Goal: Browse casually: Explore the website without a specific task or goal

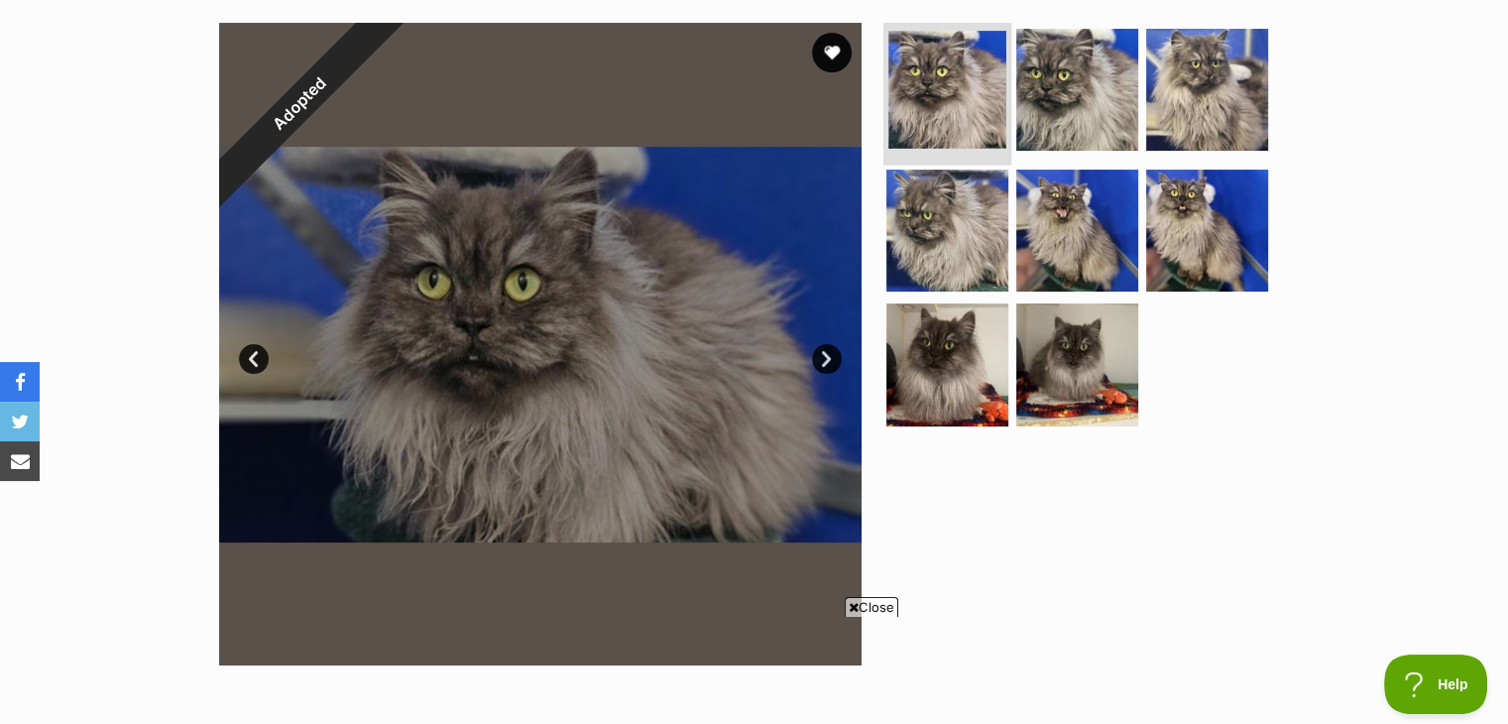
scroll to position [297, 0]
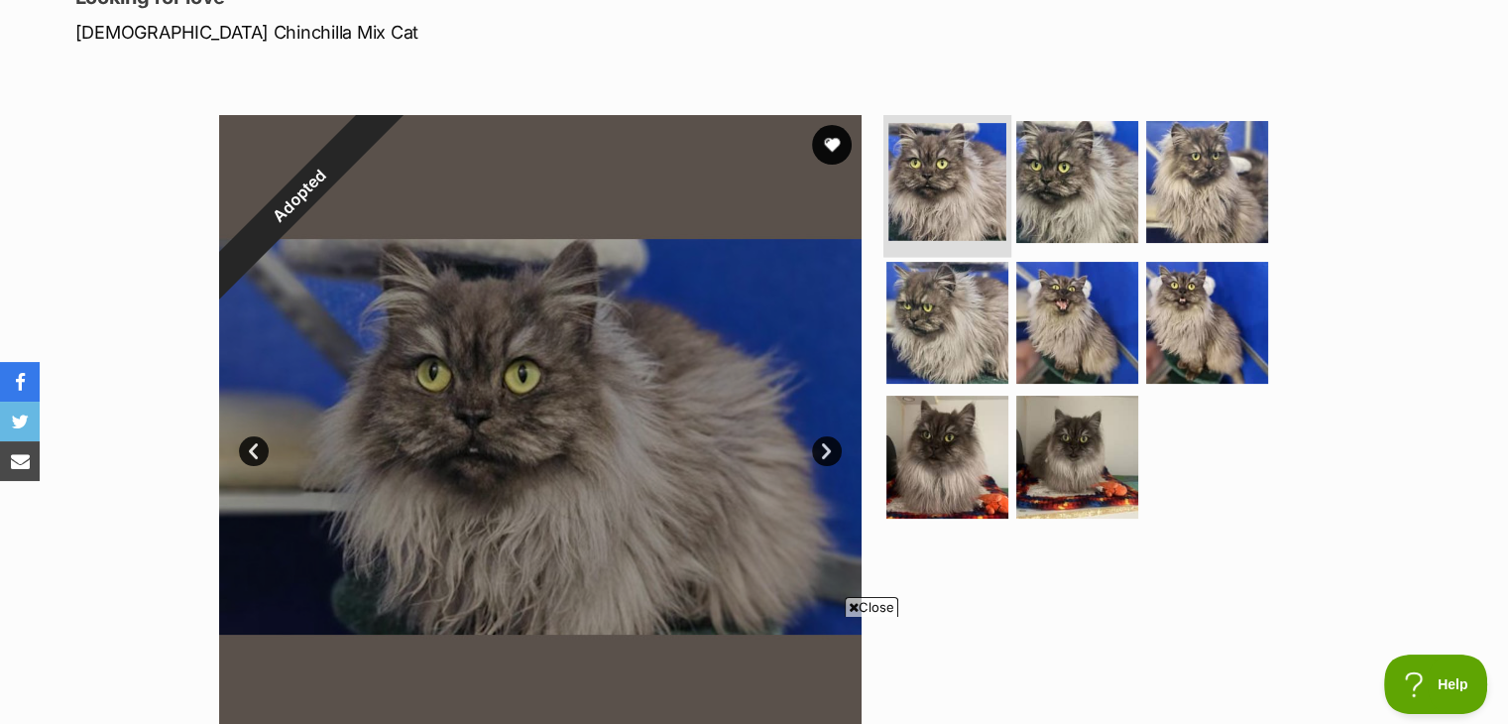
click at [937, 176] on img at bounding box center [947, 182] width 118 height 118
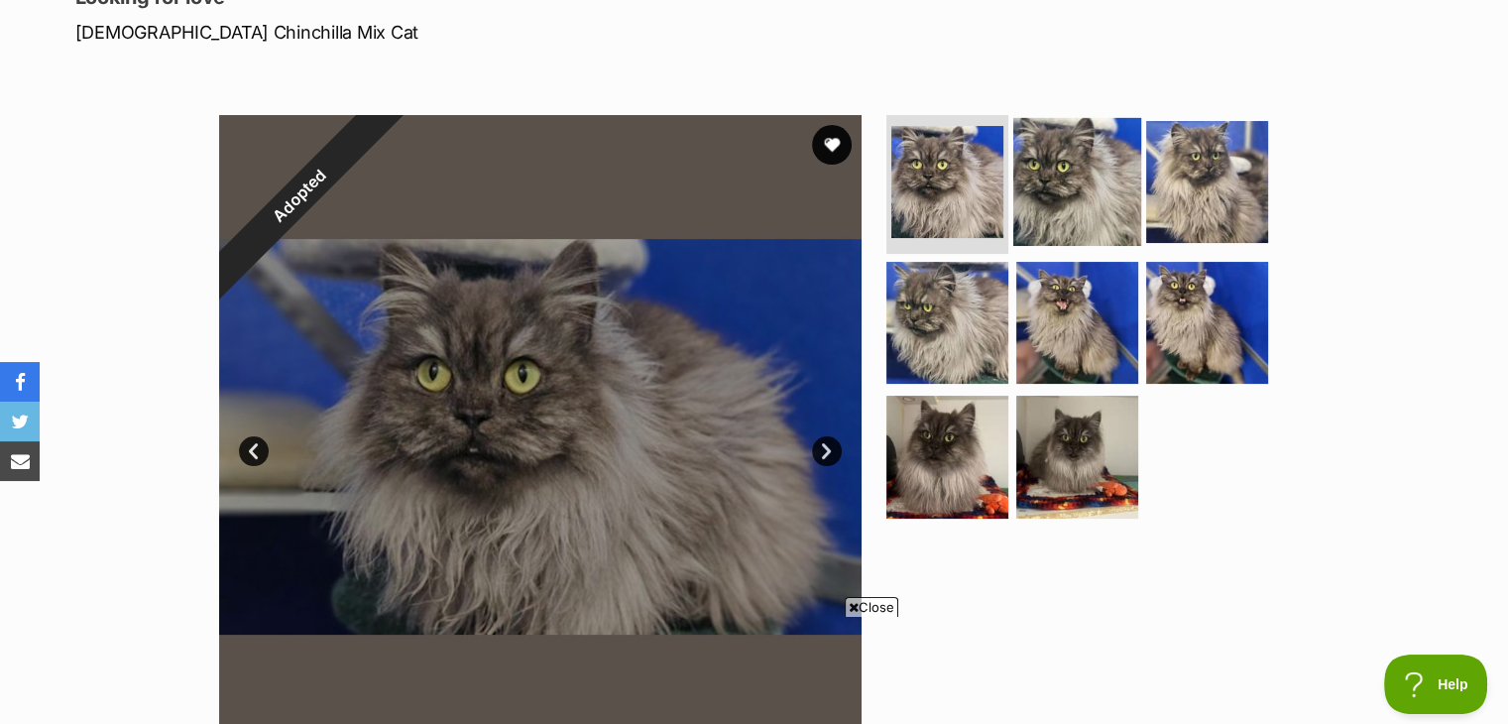
click at [1048, 177] on img at bounding box center [1077, 182] width 128 height 128
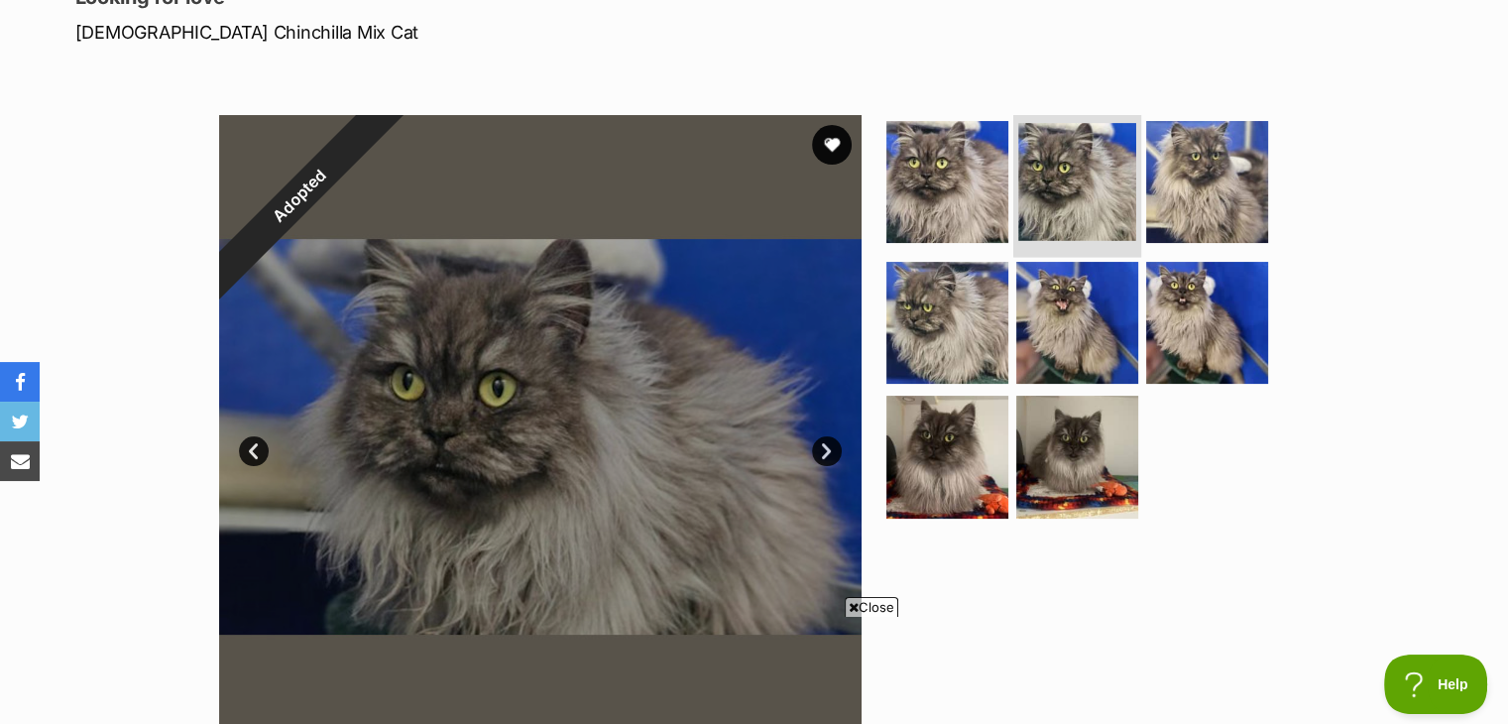
scroll to position [0, 0]
click at [849, 606] on icon at bounding box center [853, 607] width 10 height 13
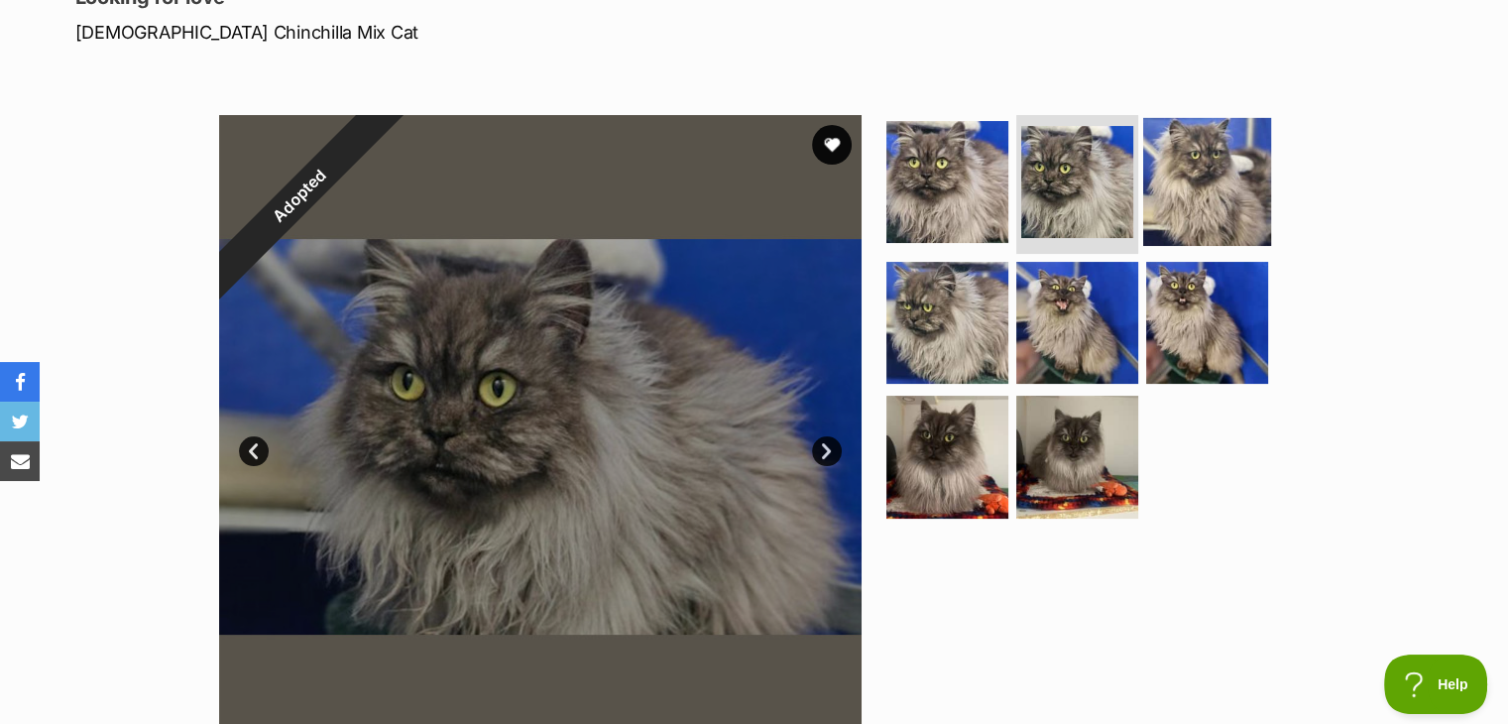
click at [1205, 176] on img at bounding box center [1207, 182] width 128 height 128
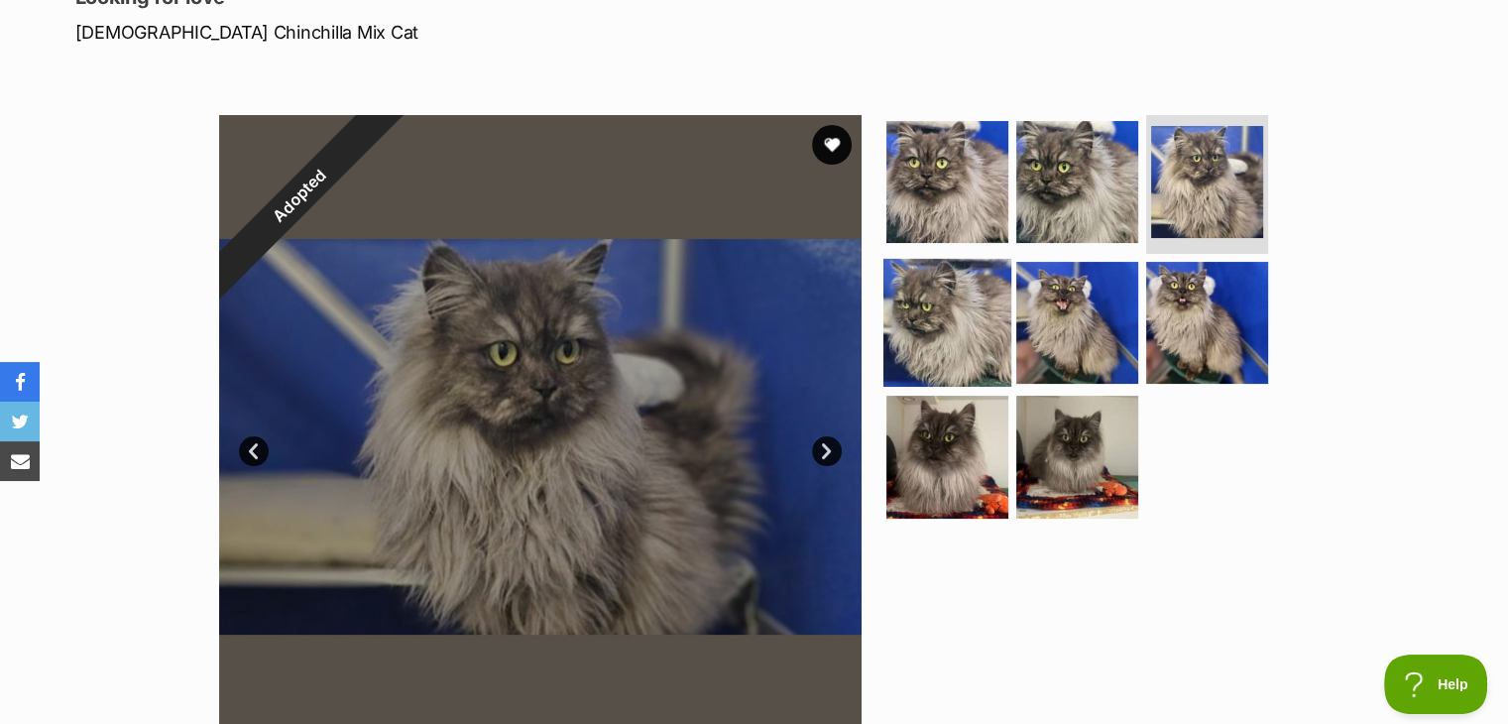
click at [960, 328] on img at bounding box center [947, 322] width 128 height 128
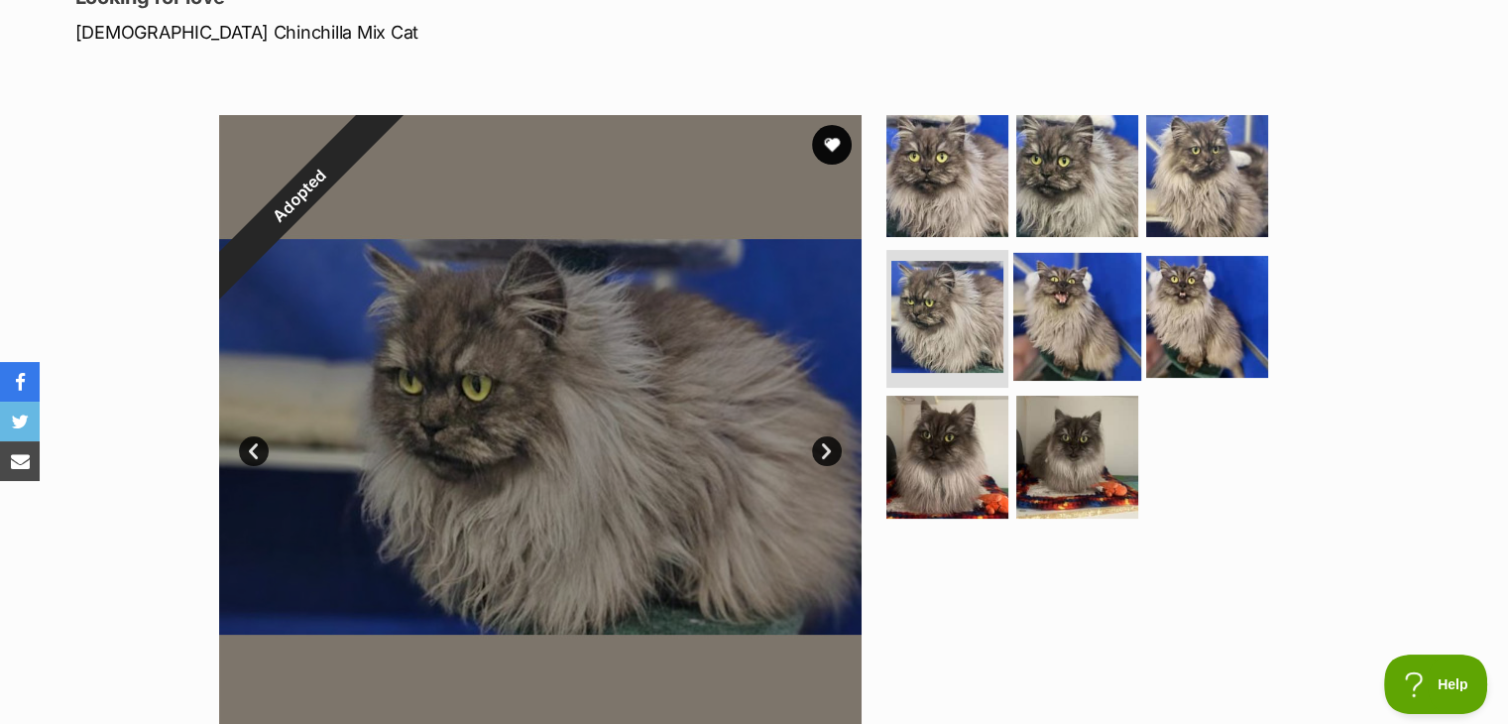
click at [1065, 328] on img at bounding box center [1077, 316] width 128 height 128
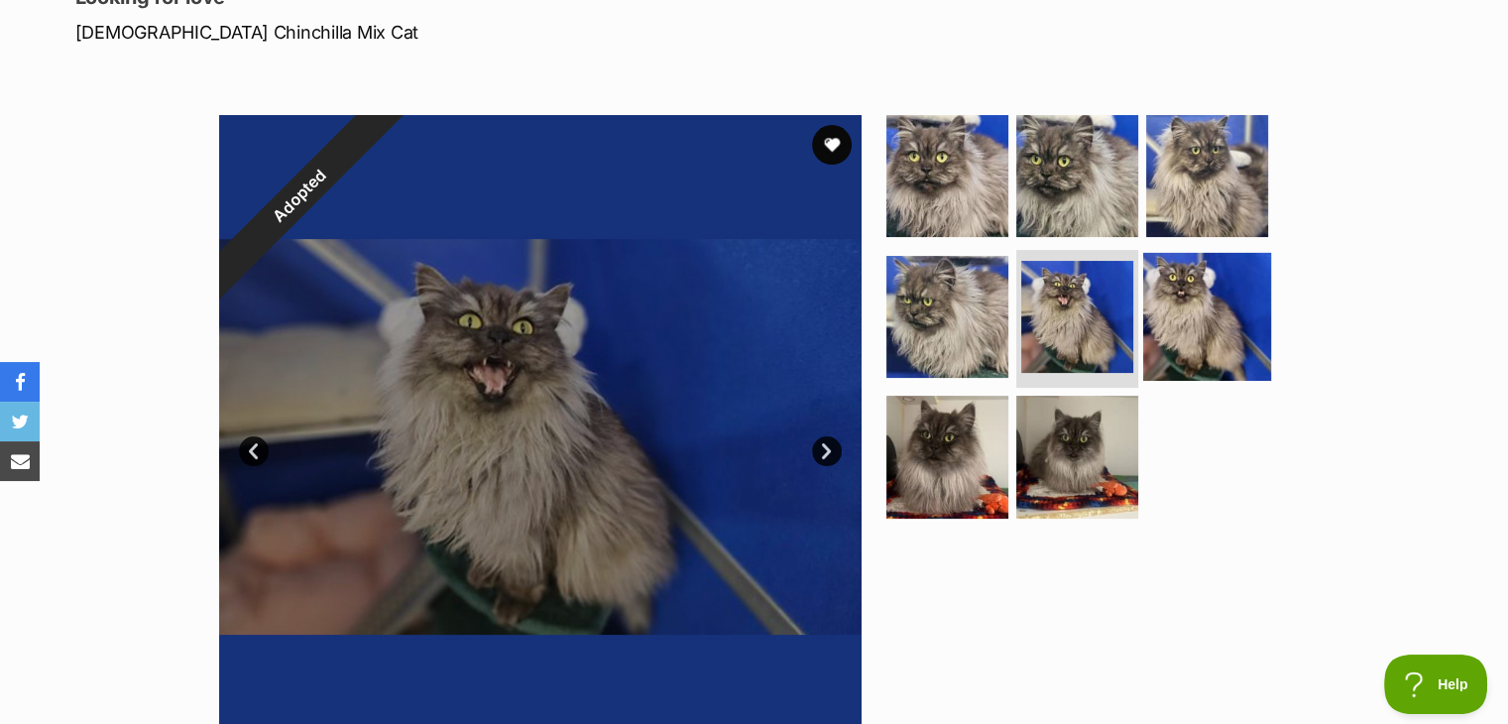
click at [1197, 326] on img at bounding box center [1207, 316] width 128 height 128
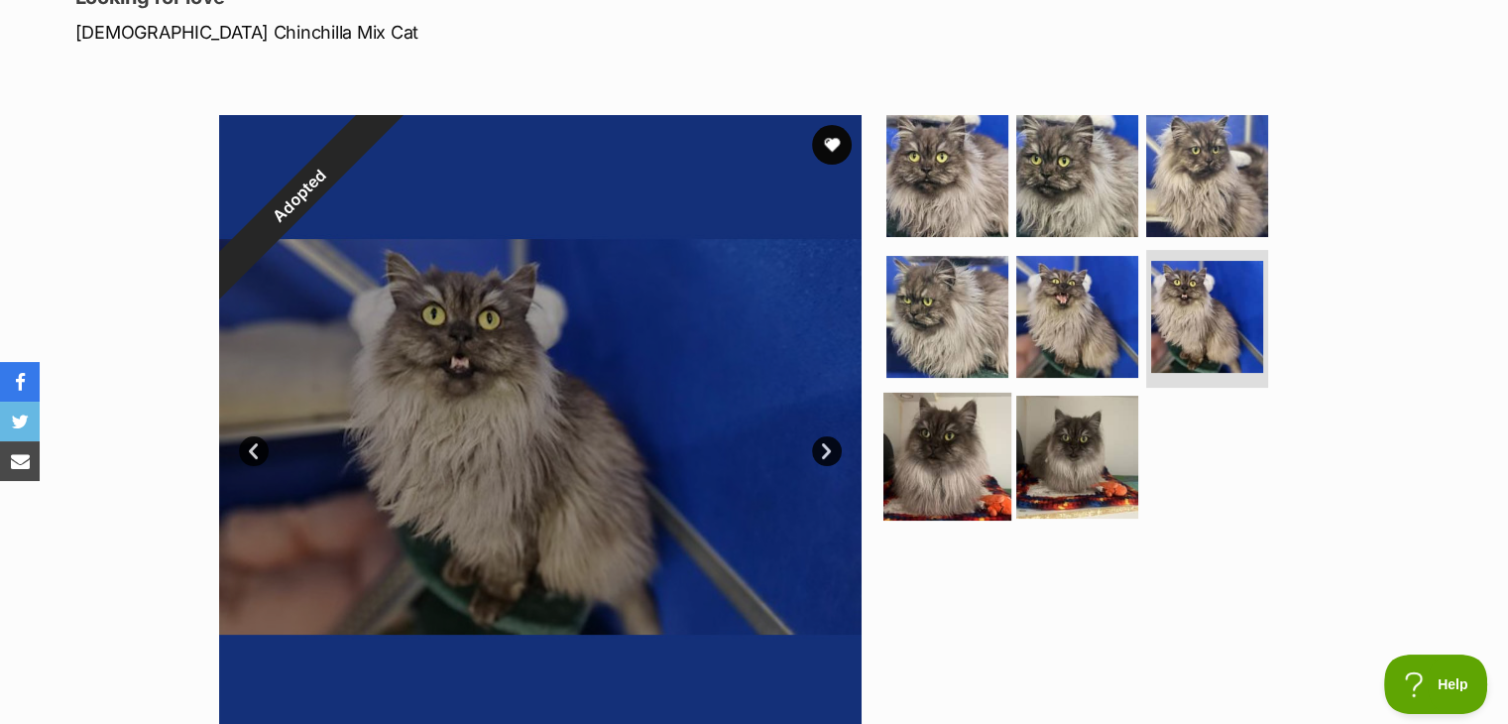
click at [904, 465] on img at bounding box center [947, 457] width 128 height 128
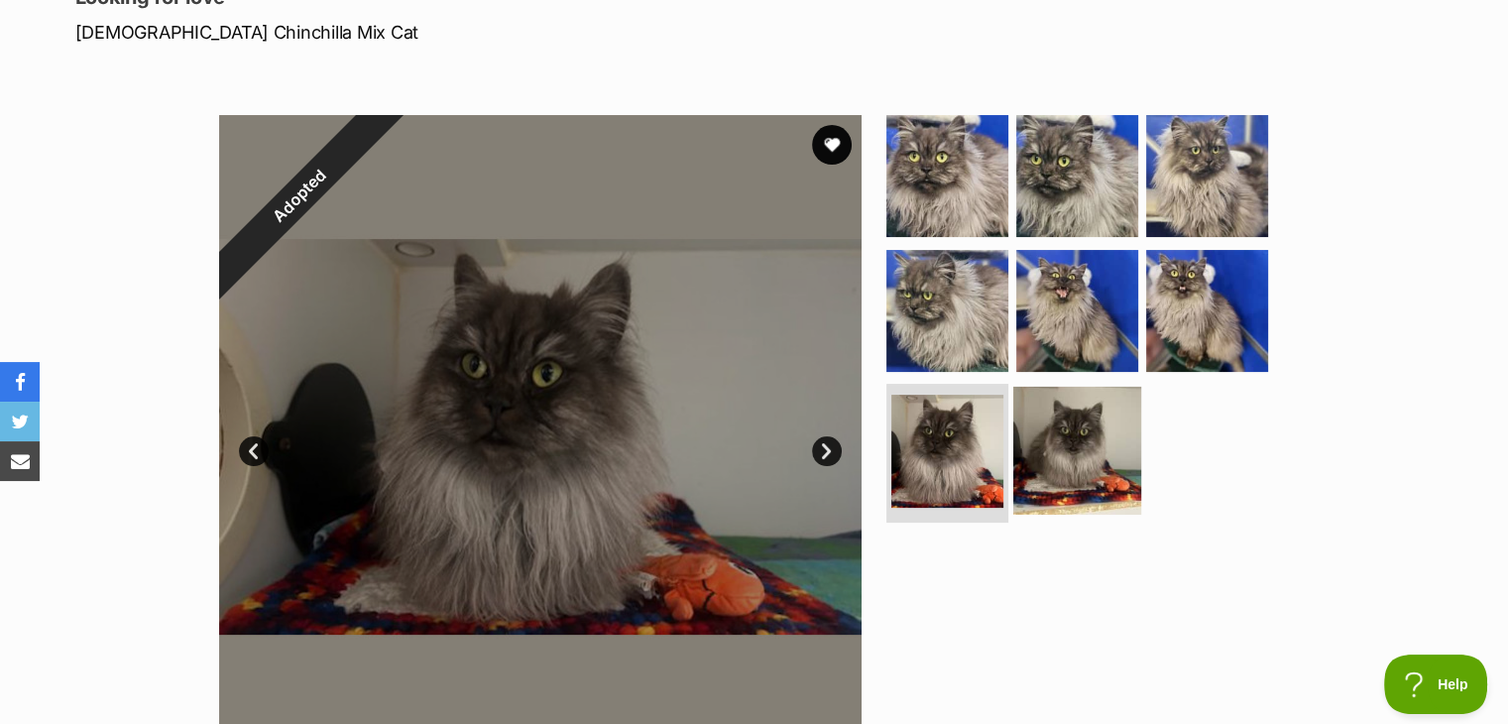
click at [1048, 465] on img at bounding box center [1077, 451] width 128 height 128
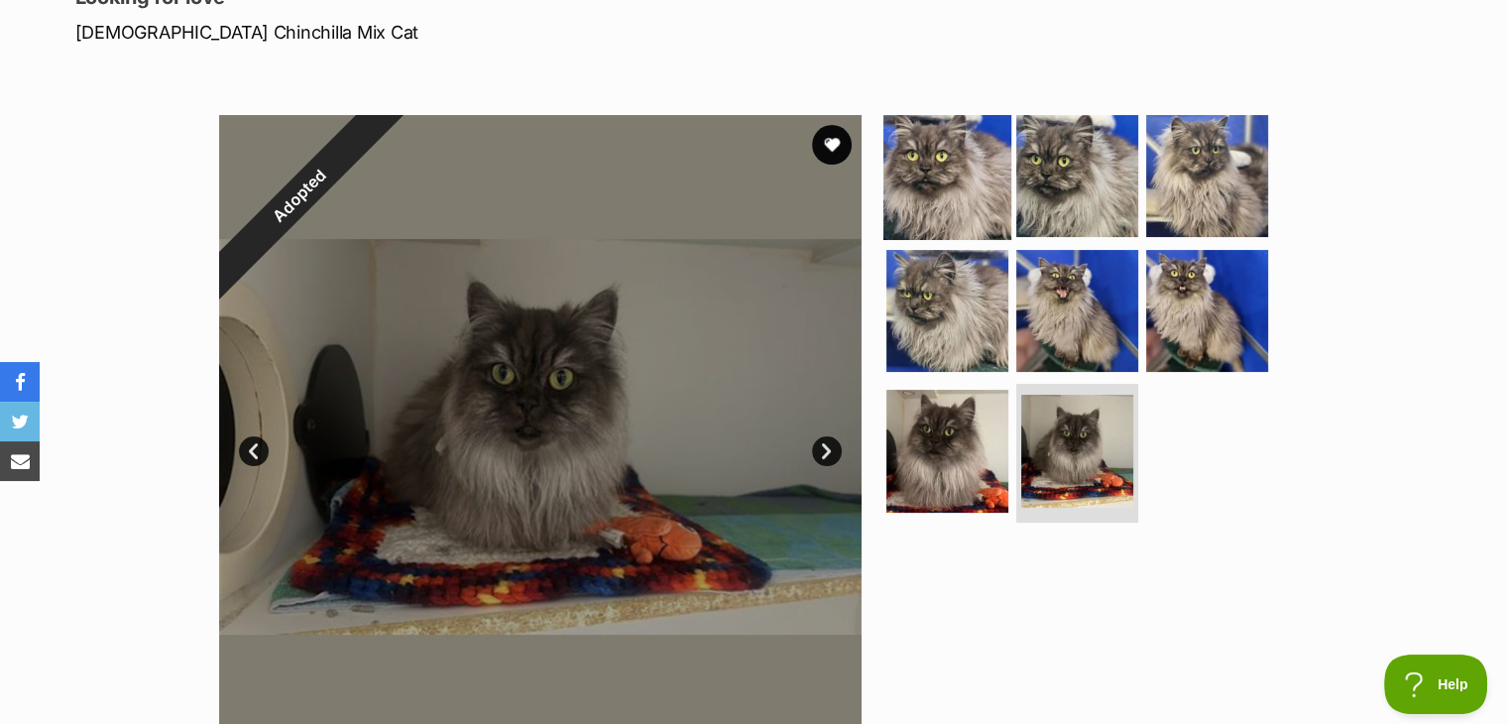
click at [963, 199] on img at bounding box center [947, 176] width 128 height 128
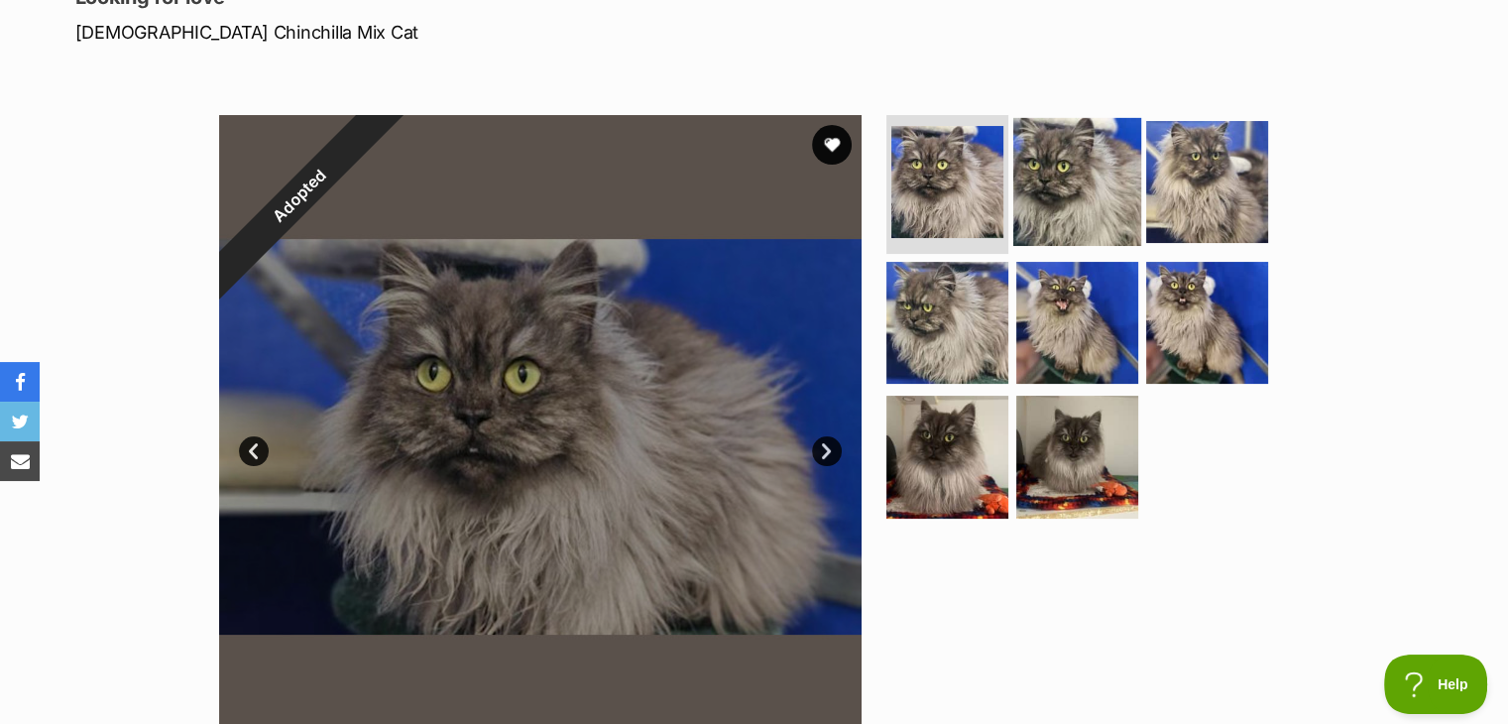
click at [1051, 202] on img at bounding box center [1077, 182] width 128 height 128
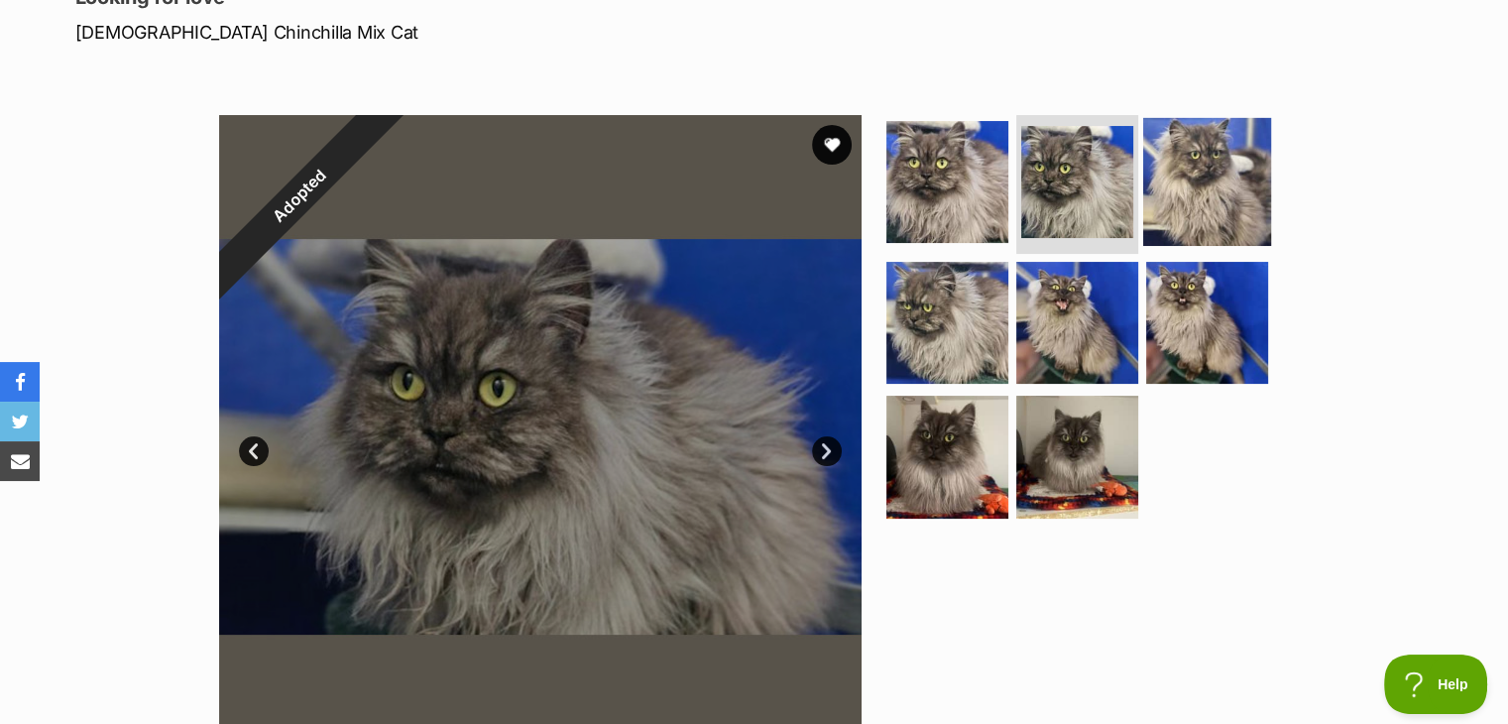
click at [1180, 202] on img at bounding box center [1207, 182] width 128 height 128
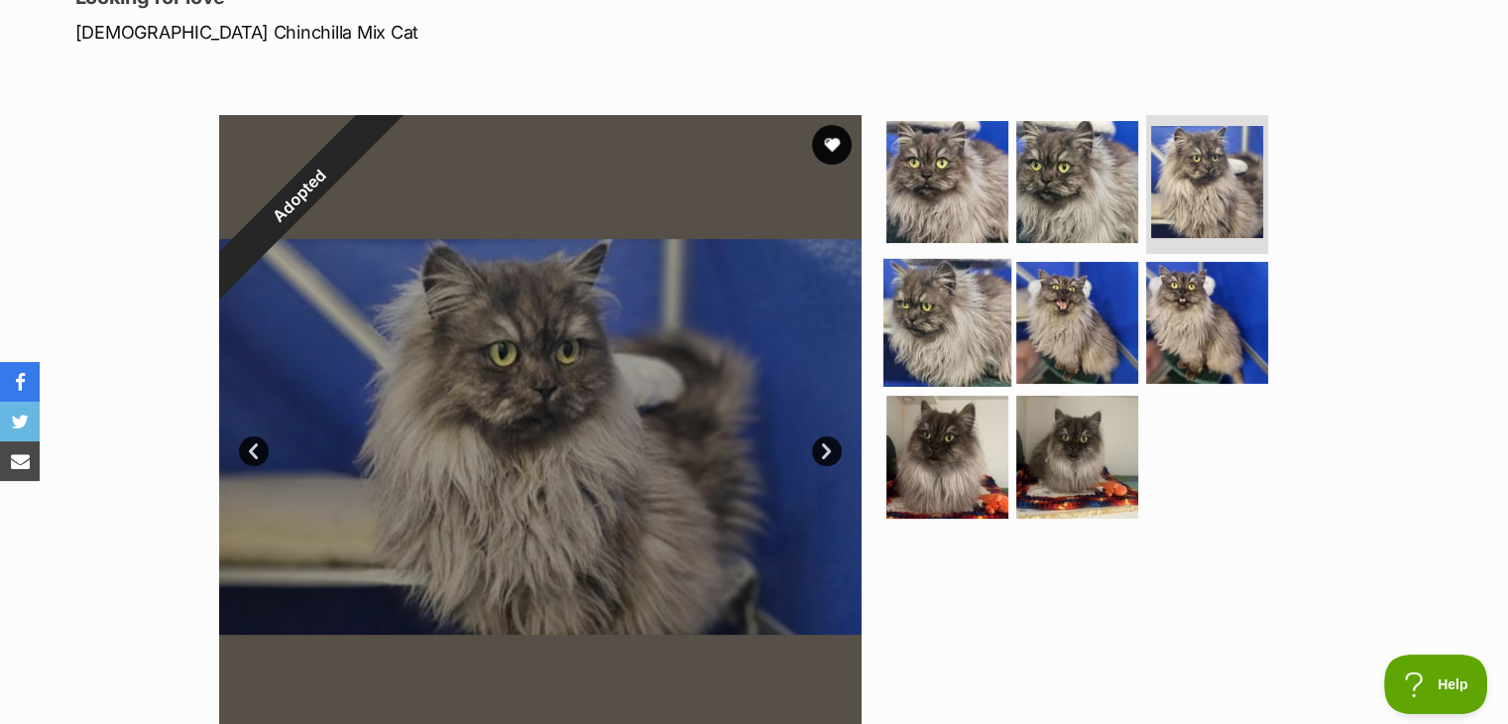
click at [934, 340] on img at bounding box center [947, 322] width 128 height 128
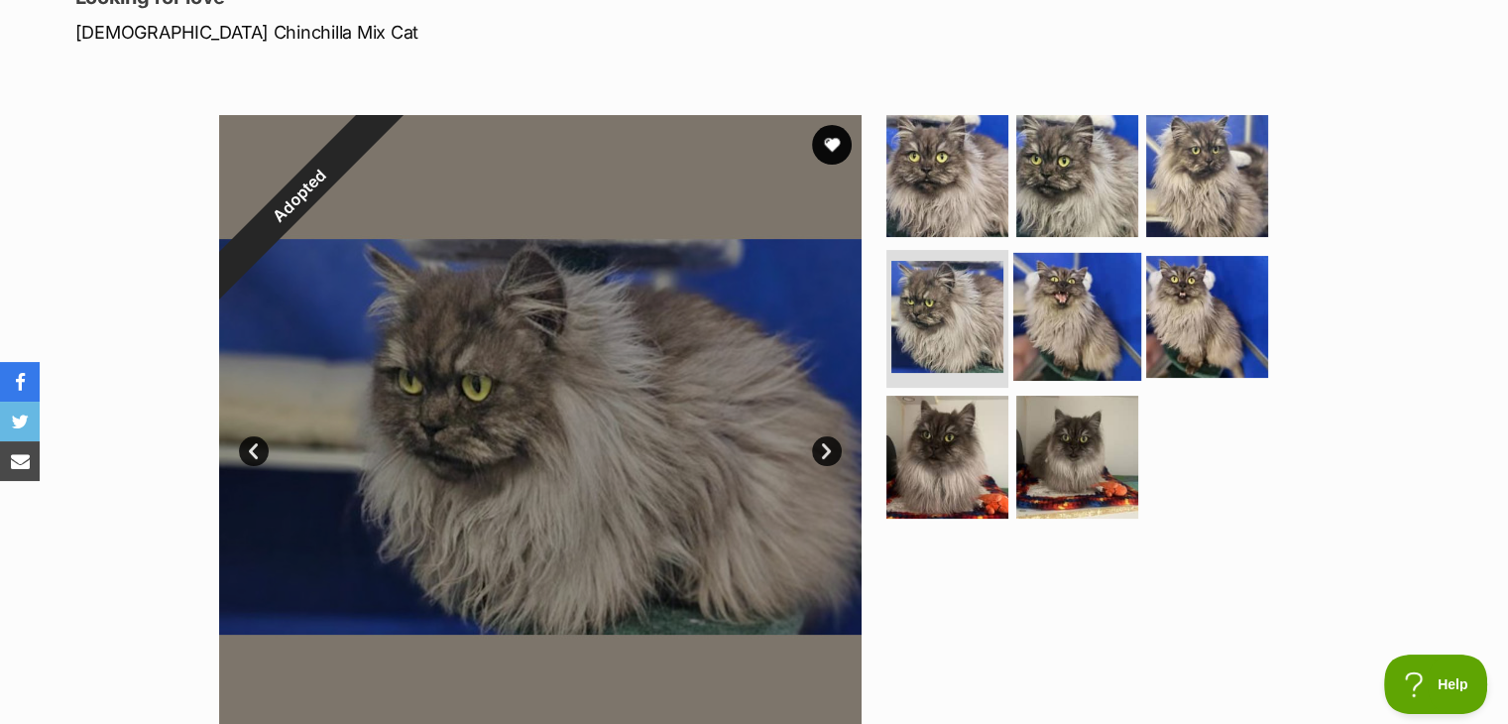
click at [1074, 338] on img at bounding box center [1077, 316] width 128 height 128
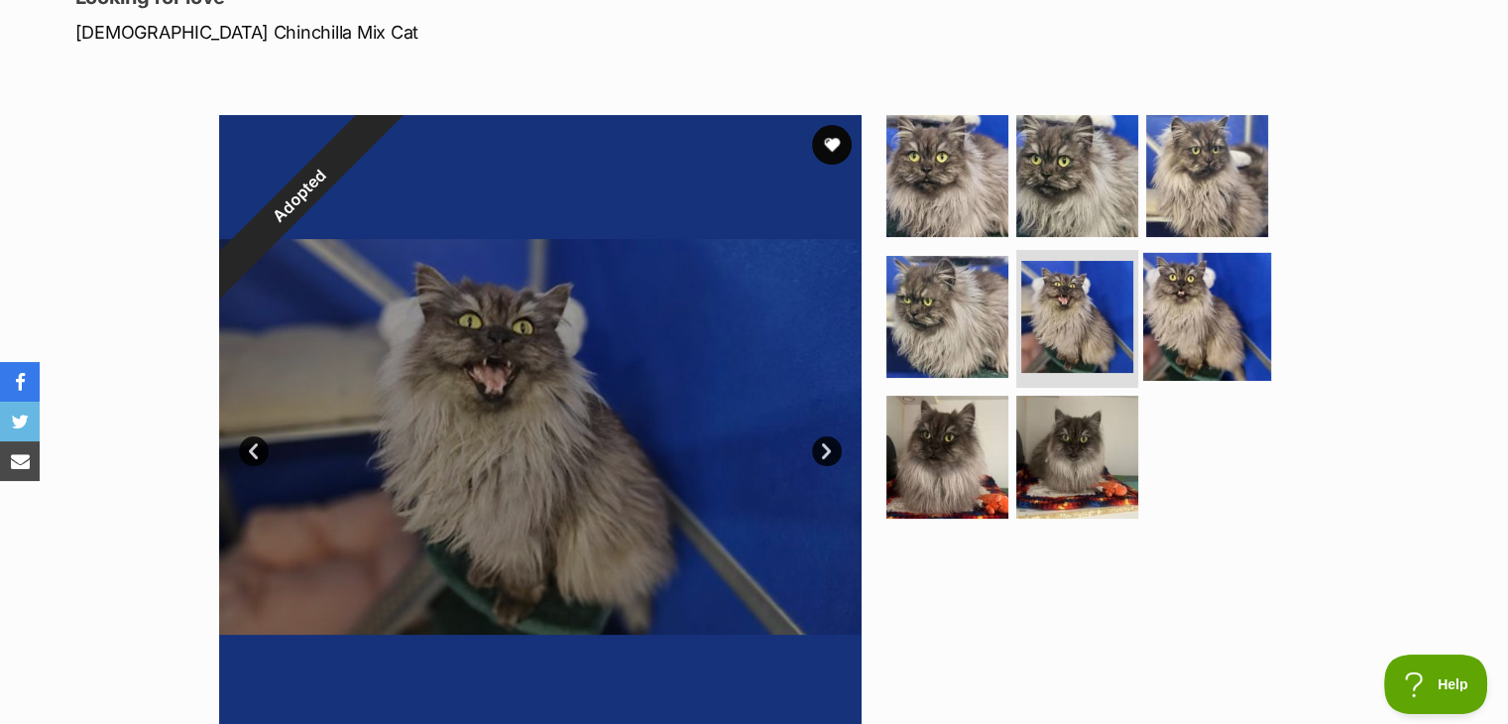
click at [1193, 337] on img at bounding box center [1207, 316] width 128 height 128
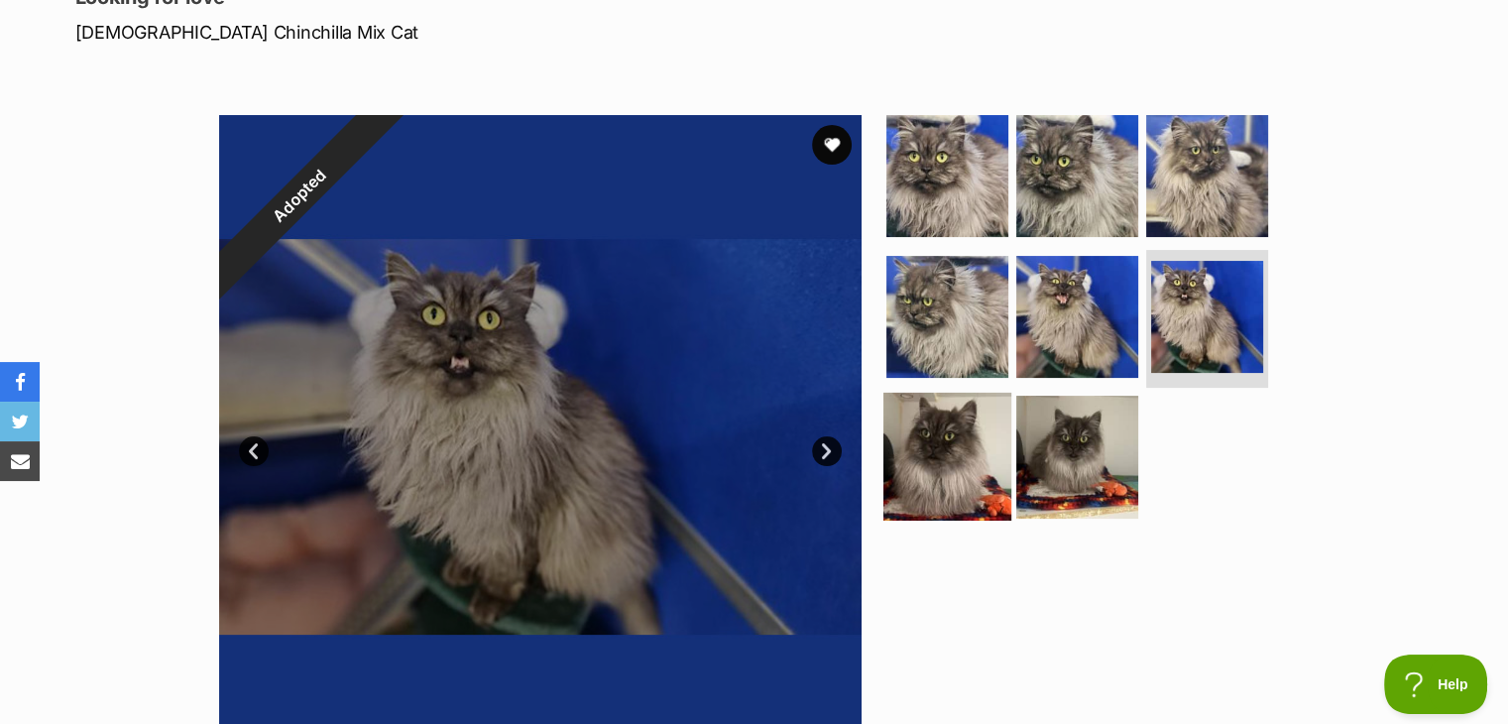
click at [925, 485] on img at bounding box center [947, 457] width 128 height 128
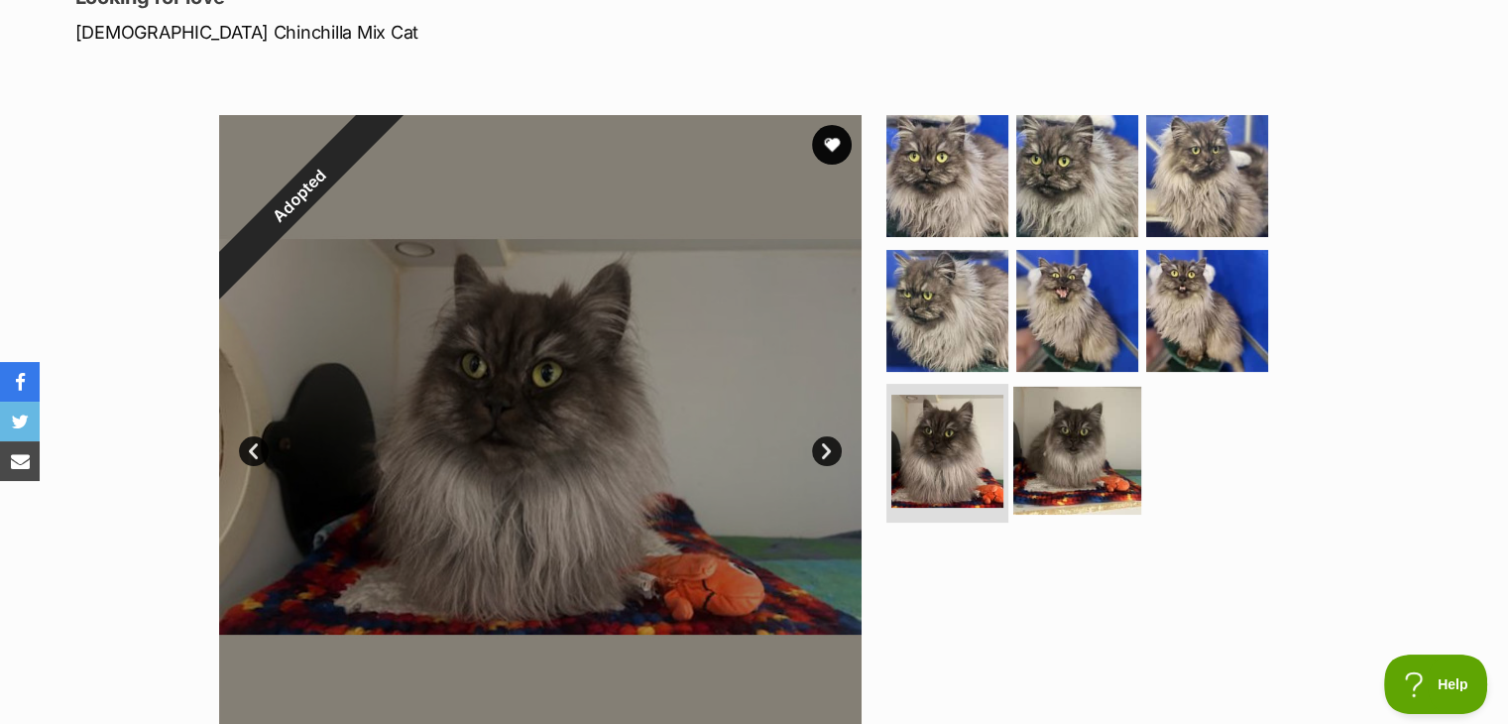
click at [1053, 470] on img at bounding box center [1077, 451] width 128 height 128
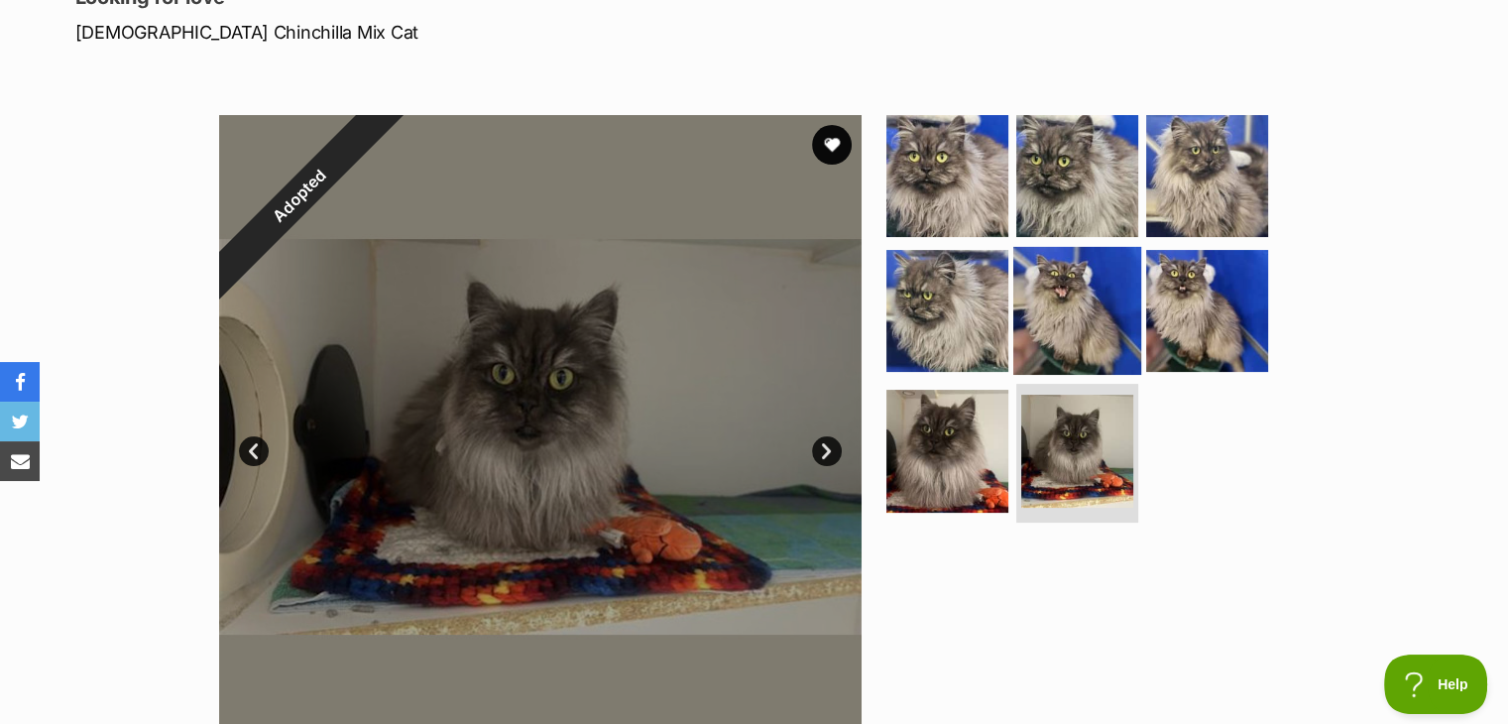
click at [1055, 331] on img at bounding box center [1077, 310] width 128 height 128
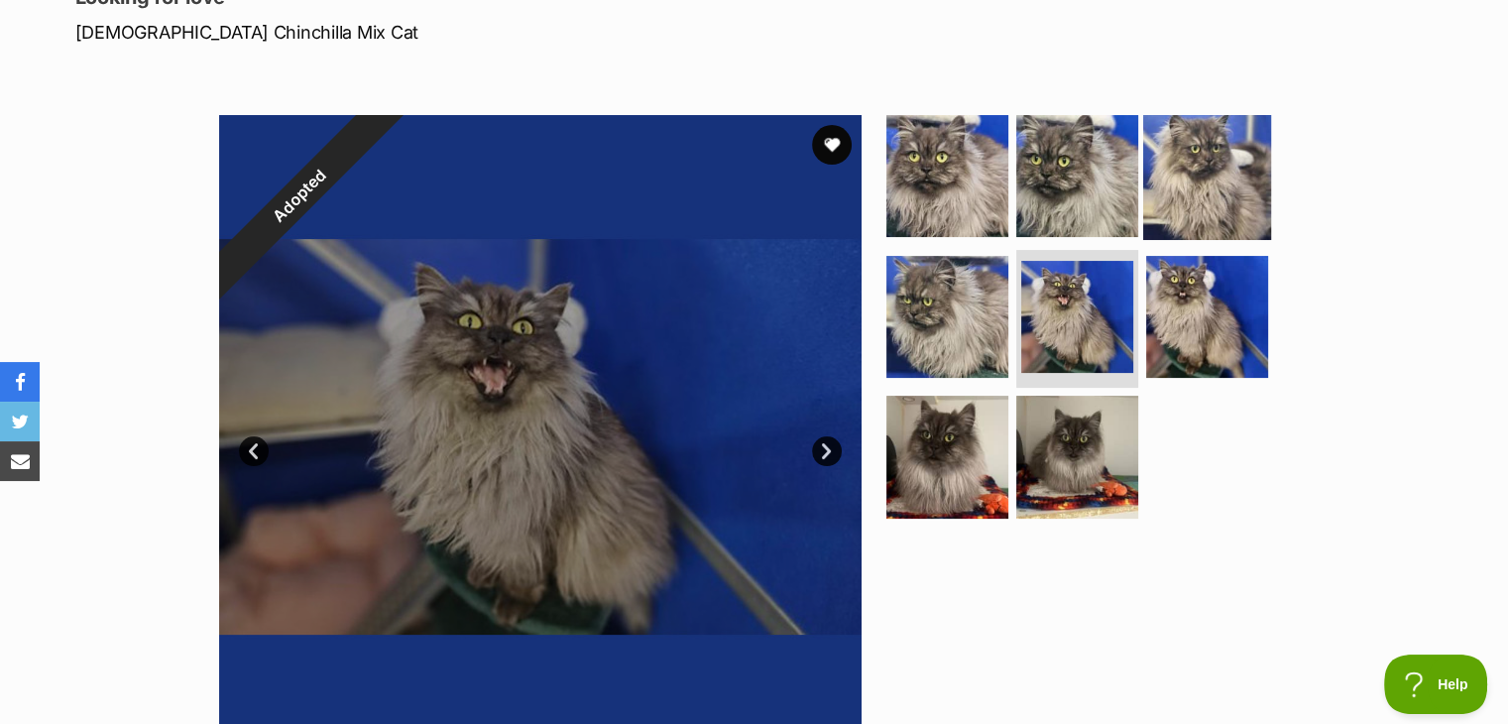
click at [1209, 202] on img at bounding box center [1207, 176] width 128 height 128
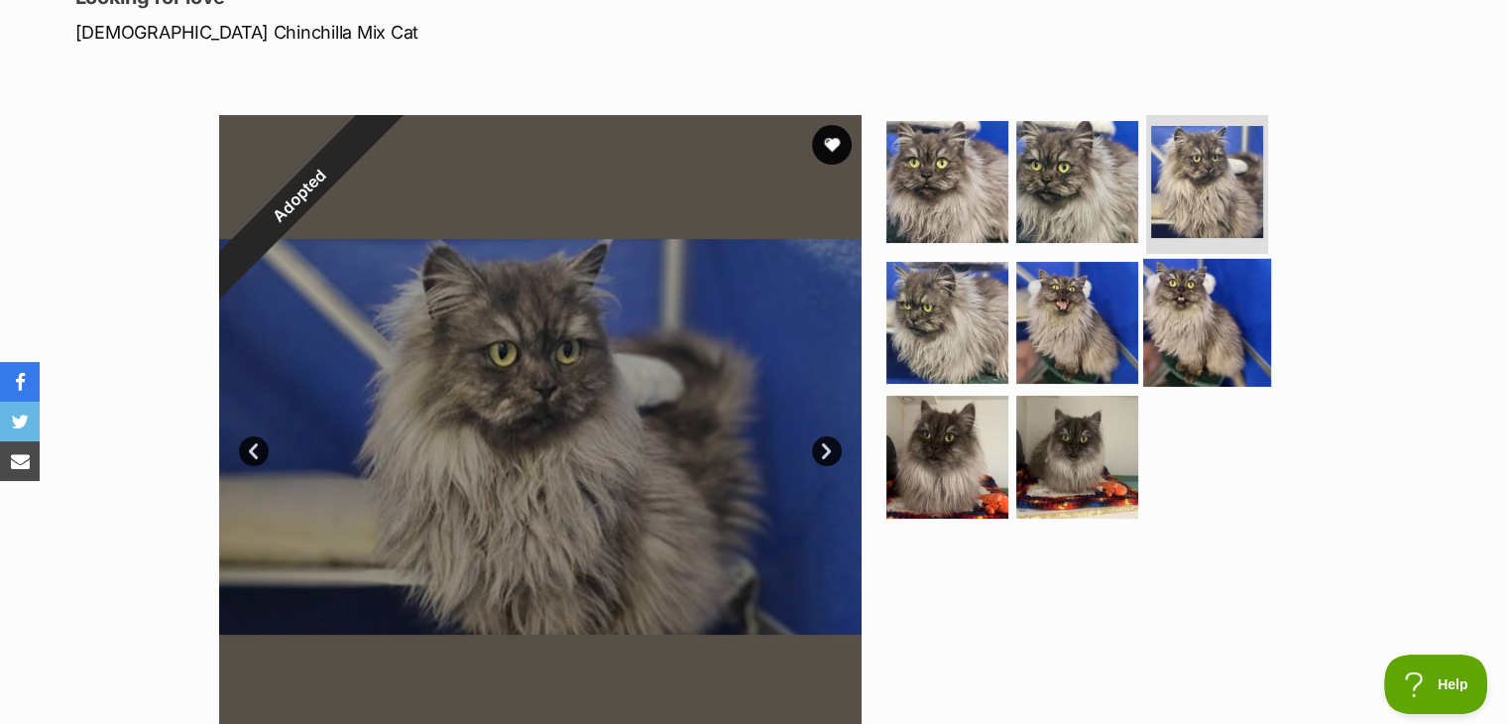
click at [1182, 326] on img at bounding box center [1207, 322] width 128 height 128
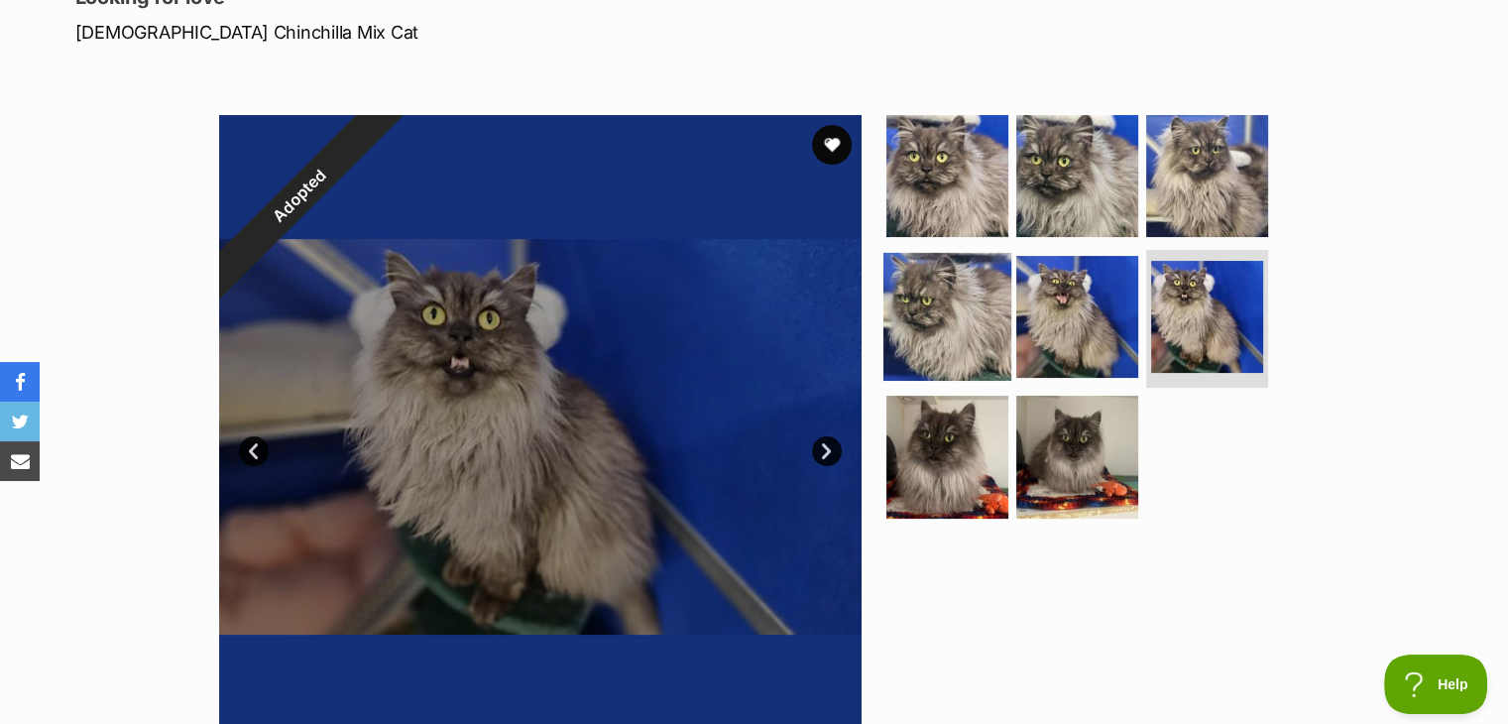
click at [932, 324] on img at bounding box center [947, 316] width 128 height 128
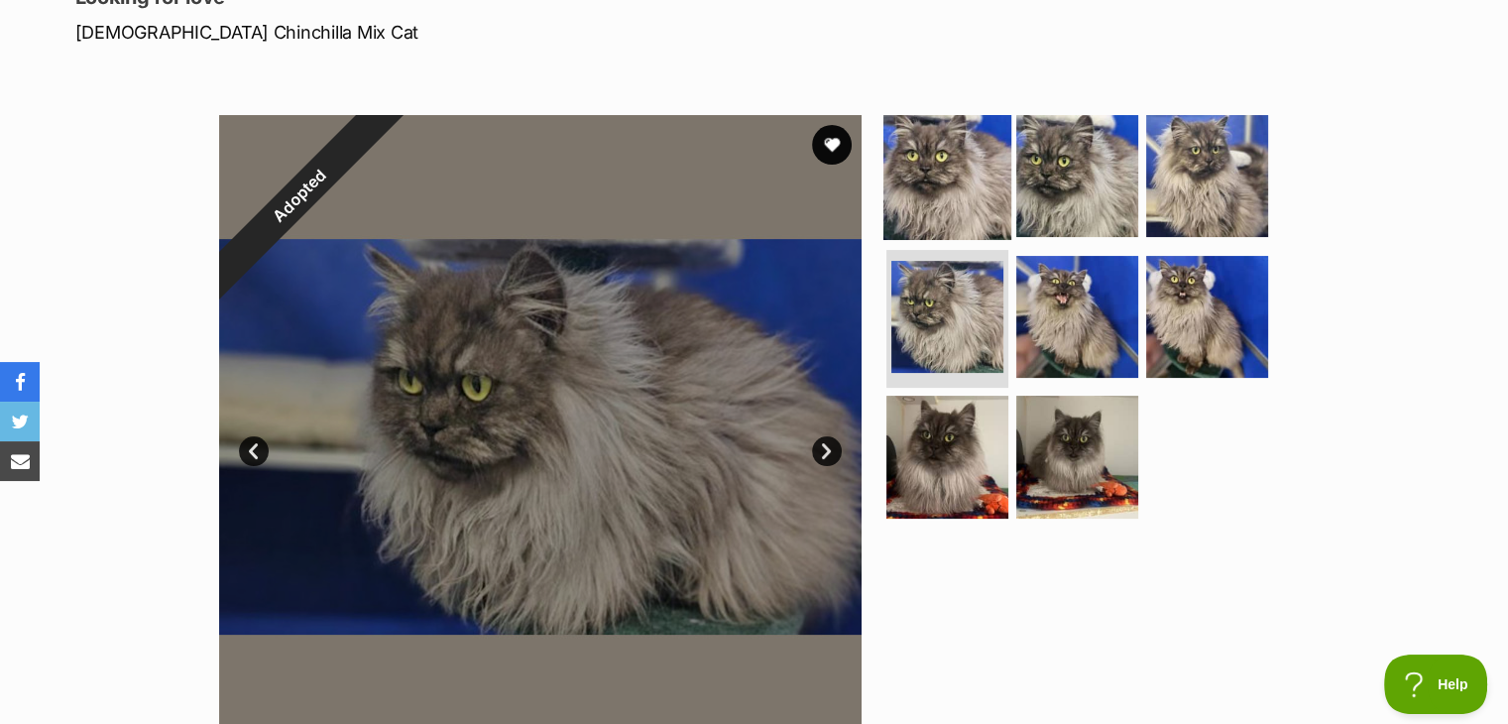
click at [932, 195] on img at bounding box center [947, 176] width 128 height 128
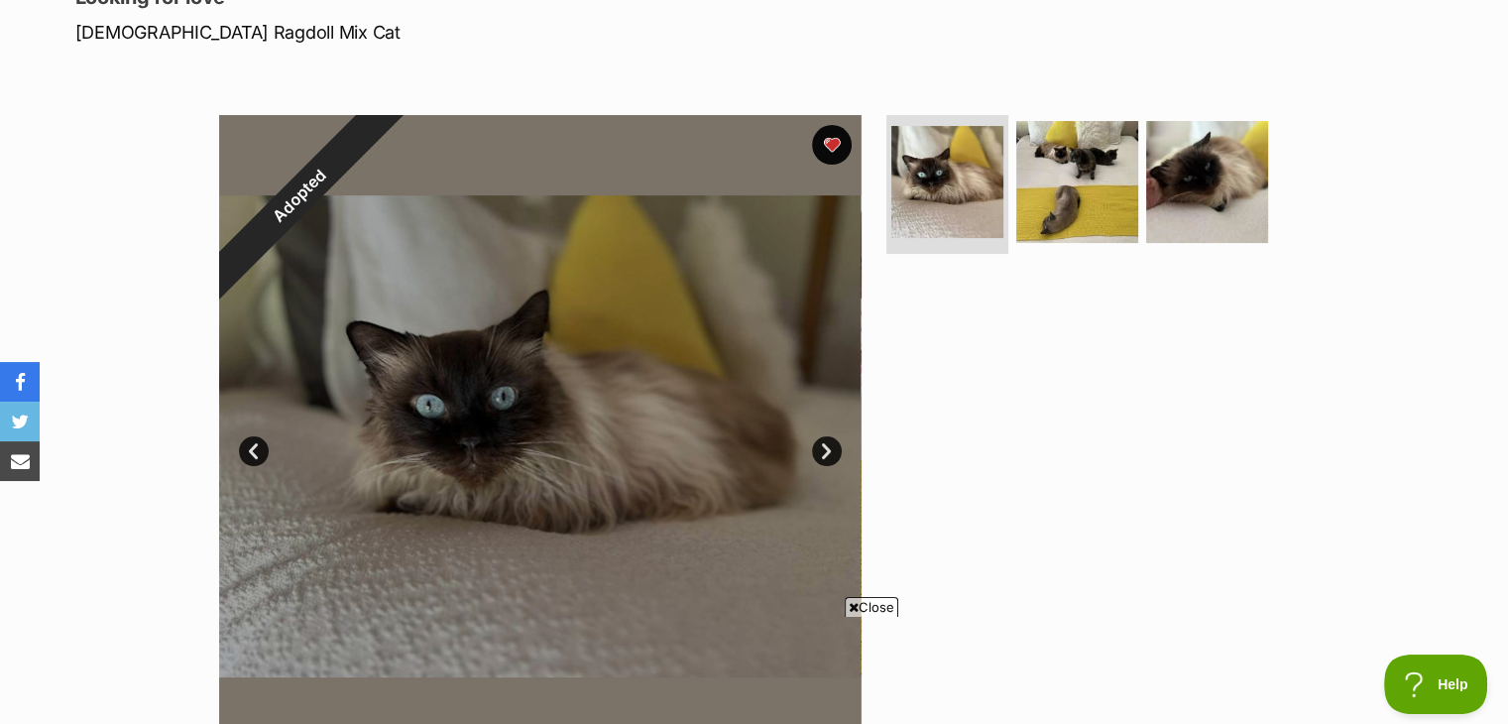
click at [850, 605] on icon at bounding box center [853, 607] width 10 height 13
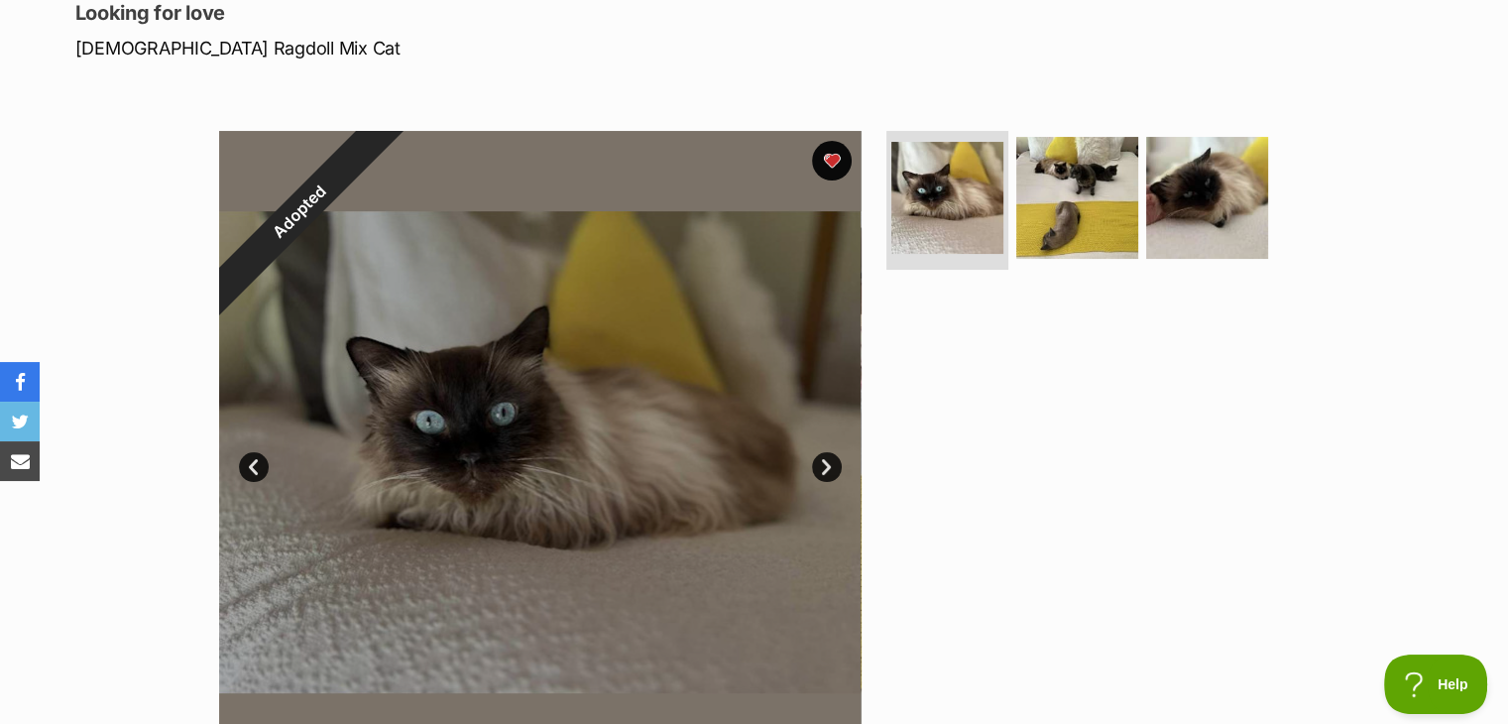
scroll to position [297, 0]
